Goal: Transaction & Acquisition: Purchase product/service

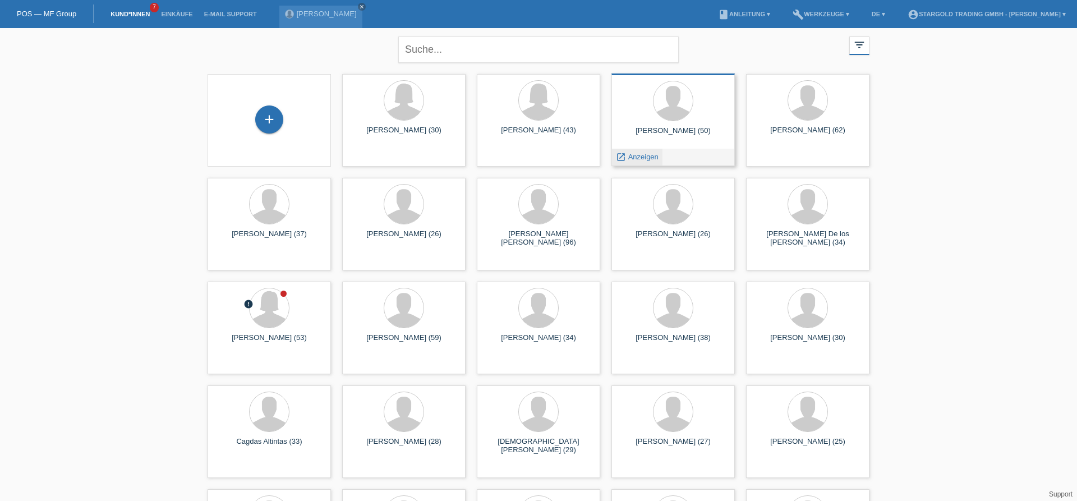
click at [644, 155] on span "Anzeigen" at bounding box center [643, 157] width 30 height 8
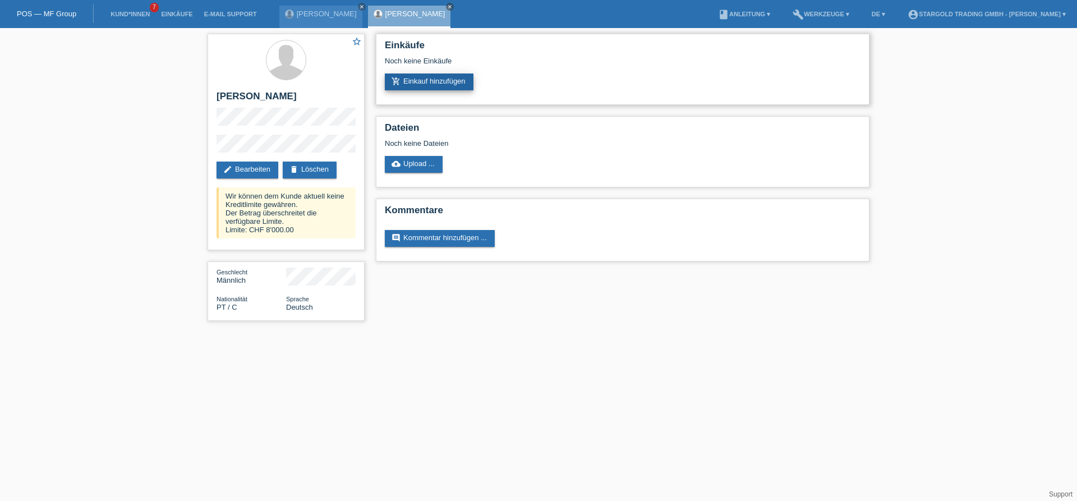
click at [428, 82] on link "add_shopping_cart Einkauf hinzufügen" at bounding box center [429, 81] width 89 height 17
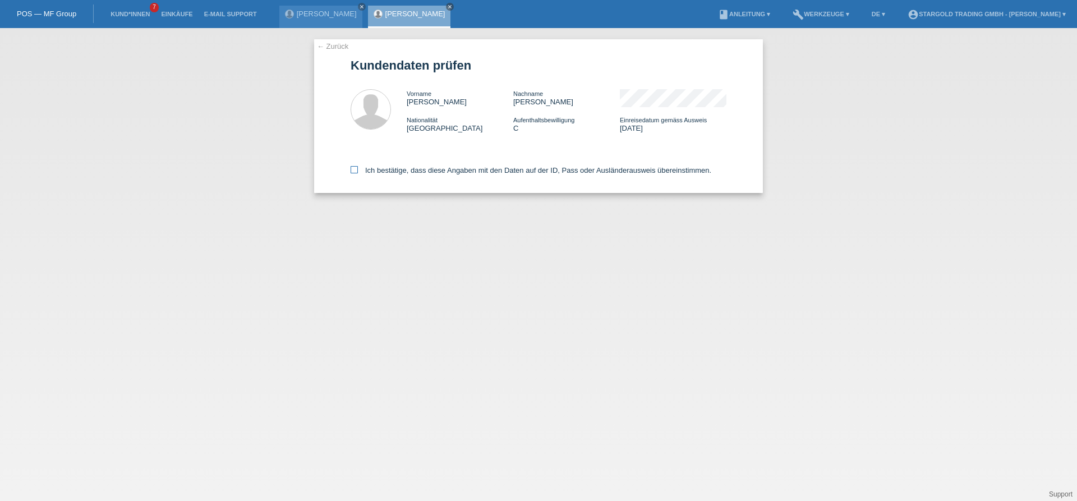
click at [352, 169] on icon at bounding box center [354, 169] width 7 height 7
click at [352, 169] on input "Ich bestätige, dass diese Angaben mit den Daten auf der ID, Pass oder Ausländer…" at bounding box center [354, 169] width 7 height 7
checkbox input "true"
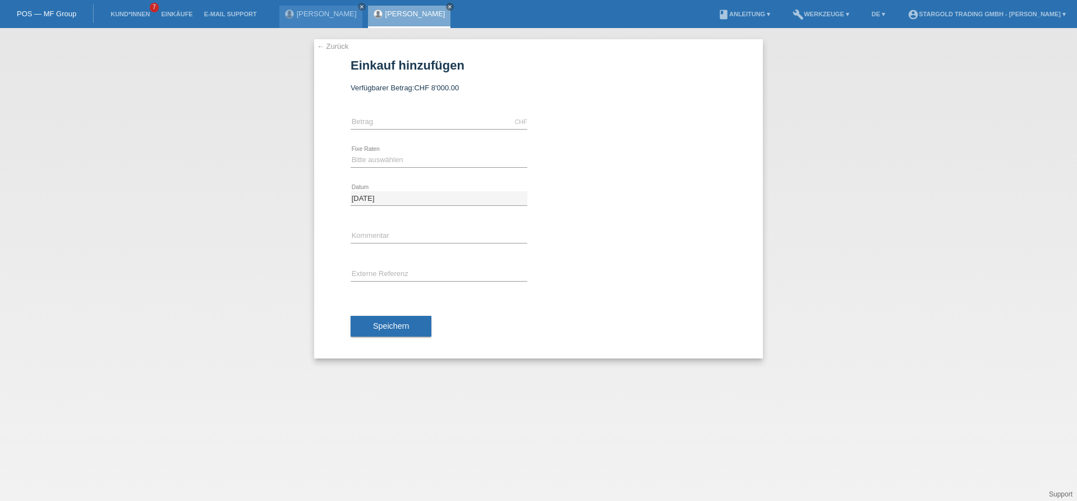
click at [389, 116] on div "CHF error [GEOGRAPHIC_DATA]" at bounding box center [439, 122] width 177 height 38
click at [389, 128] on input "text" at bounding box center [439, 122] width 177 height 14
type input "8000.00"
click at [351, 153] on select "Bitte auswählen 6 Raten 12 Raten 18 Raten 24 Raten 36 Raten 48 Raten" at bounding box center [439, 159] width 177 height 13
select select "497"
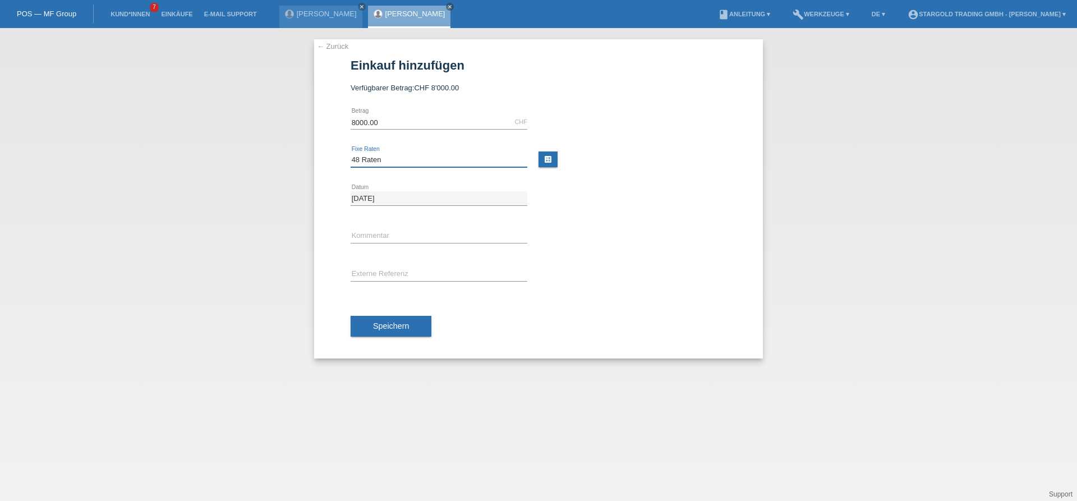
click option "48 Raten" at bounding box center [0, 0] width 0 height 0
click at [405, 234] on input "text" at bounding box center [439, 236] width 177 height 14
type input "Rolex Submariner"
click at [404, 330] on span "Speichern" at bounding box center [391, 325] width 36 height 9
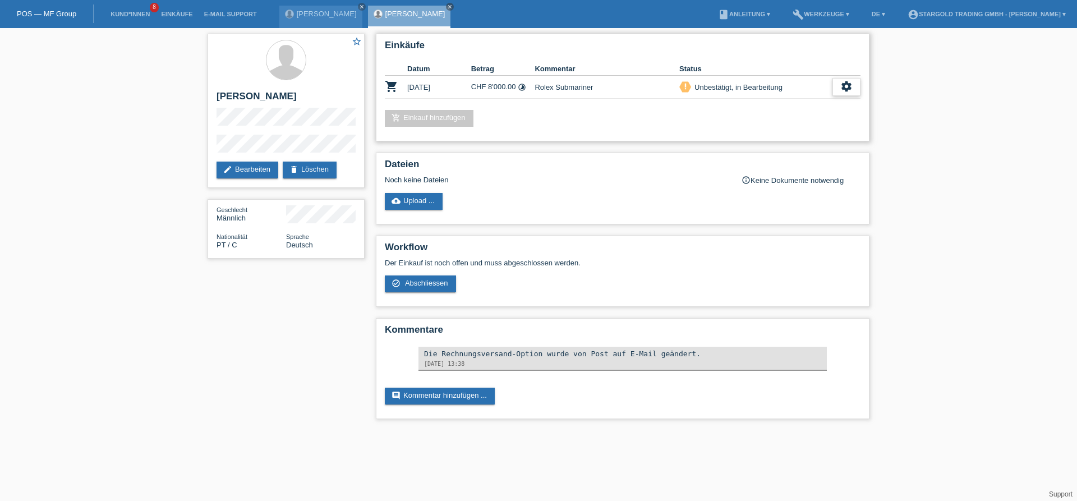
click at [844, 89] on icon "settings" at bounding box center [846, 86] width 12 height 12
click at [764, 141] on span "Abschliessen" at bounding box center [757, 138] width 47 height 13
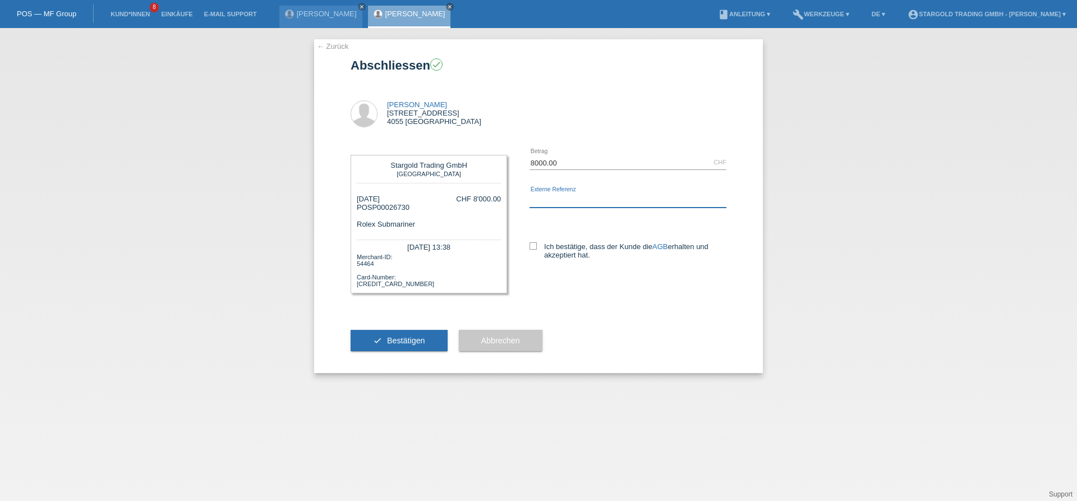
click at [618, 204] on input "text" at bounding box center [627, 200] width 197 height 14
type input "Rolex Submariner"
click at [394, 345] on span "Bestätigen" at bounding box center [406, 340] width 38 height 9
click at [532, 246] on icon at bounding box center [532, 245] width 7 height 7
click at [532, 246] on input "Ich bestätige, dass der Kunde die AGB erhalten und akzeptiert hat." at bounding box center [532, 245] width 7 height 7
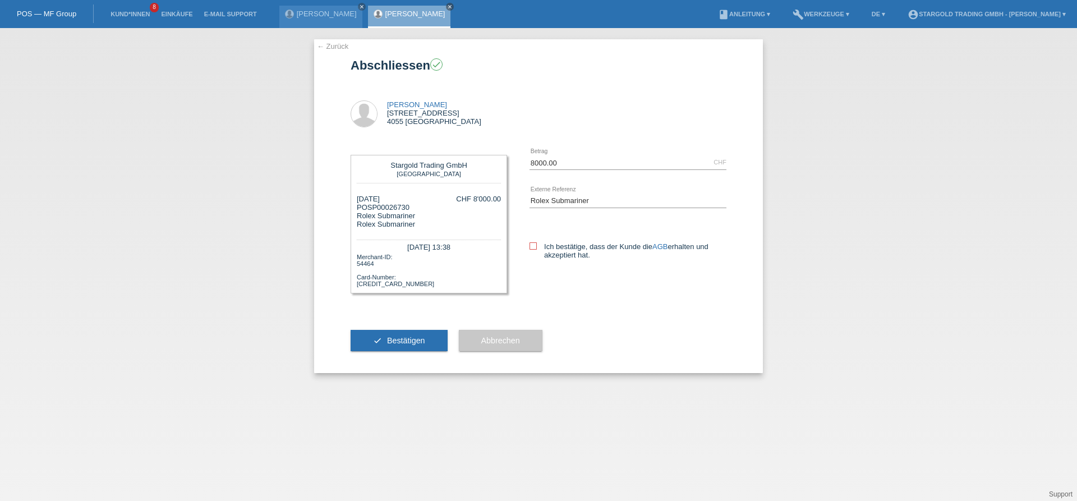
checkbox input "true"
click at [413, 344] on span "Bestätigen" at bounding box center [406, 340] width 38 height 9
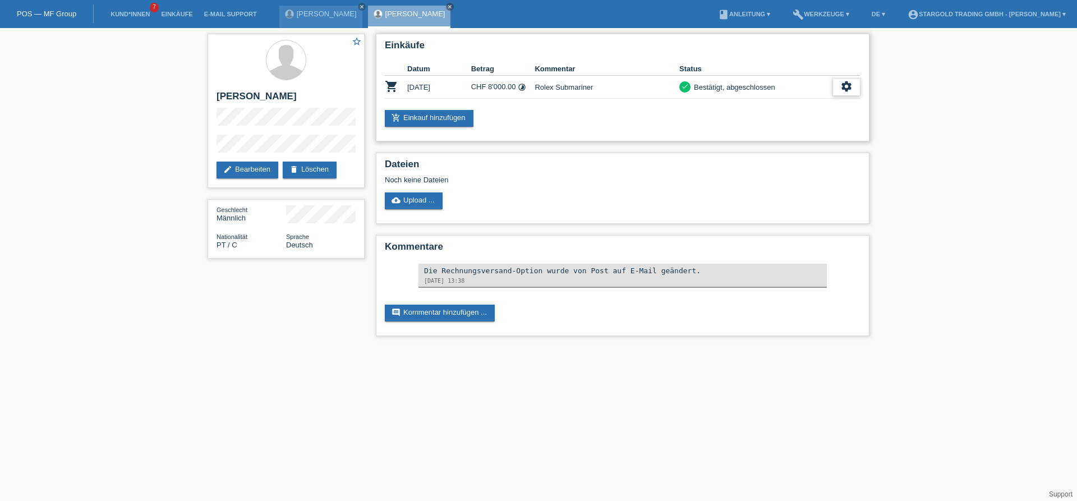
click at [845, 86] on icon "settings" at bounding box center [846, 86] width 12 height 12
click at [769, 108] on div "fullscreen Anzeigen" at bounding box center [785, 106] width 149 height 17
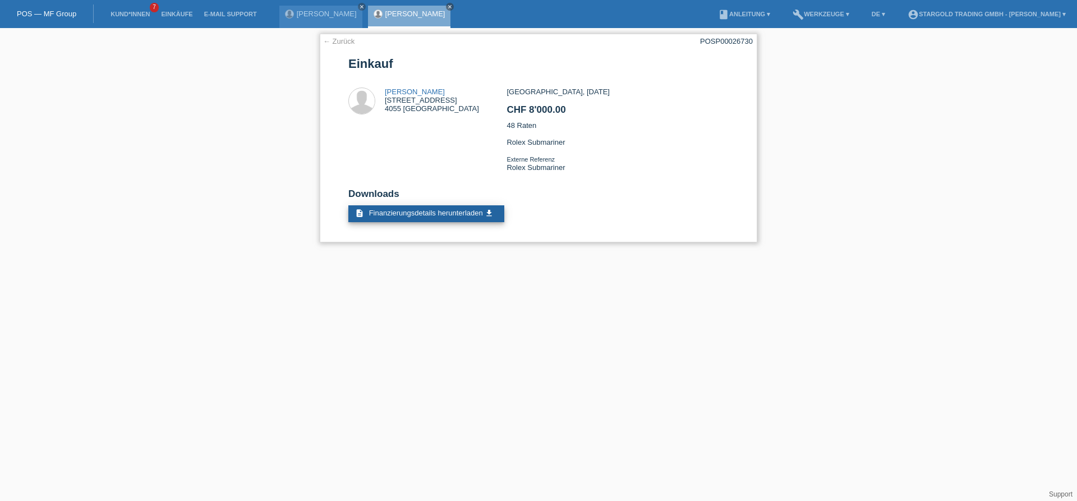
click at [491, 218] on icon "get_app" at bounding box center [489, 213] width 9 height 9
click at [345, 40] on link "← Zurück" at bounding box center [338, 41] width 31 height 8
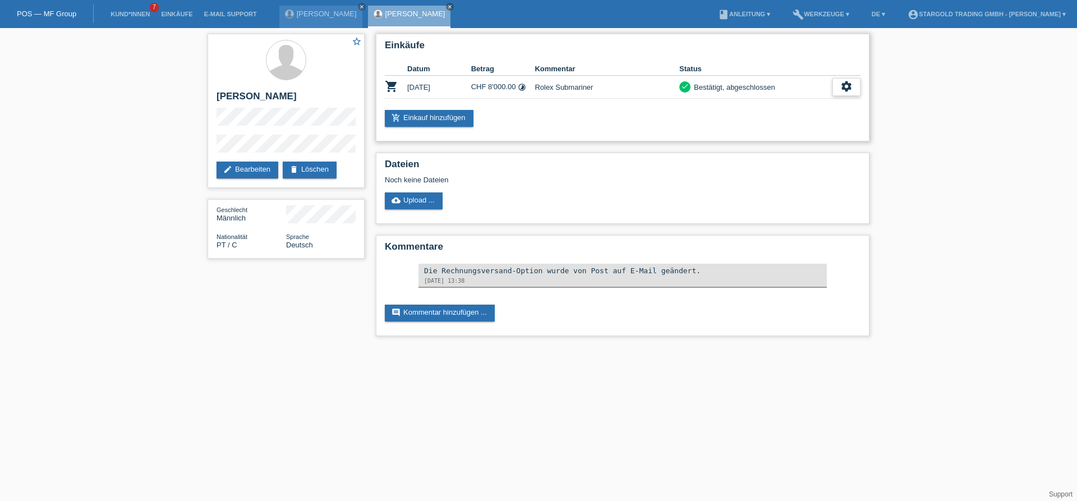
click at [846, 89] on icon "settings" at bounding box center [846, 86] width 12 height 12
click at [776, 125] on span "AGB herunterladen" at bounding box center [759, 122] width 66 height 13
